Goal: Find specific page/section: Find specific page/section

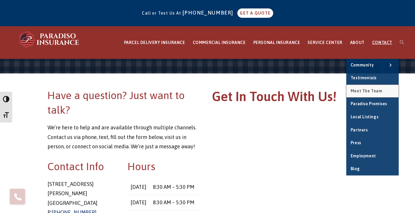
click at [366, 93] on span "Meet the Team" at bounding box center [367, 91] width 32 height 5
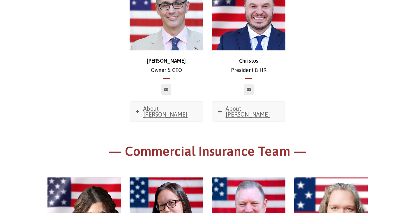
scroll to position [176, 0]
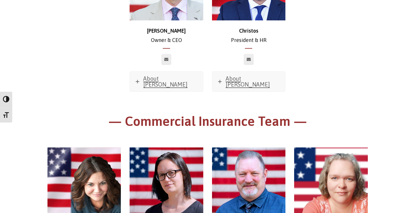
drag, startPoint x: 156, startPoint y: 60, endPoint x: 184, endPoint y: 59, distance: 28.0
click at [184, 59] on div at bounding box center [167, 59] width 74 height 11
click at [166, 79] on span "About [PERSON_NAME]" at bounding box center [165, 81] width 44 height 13
